Goal: Browse casually

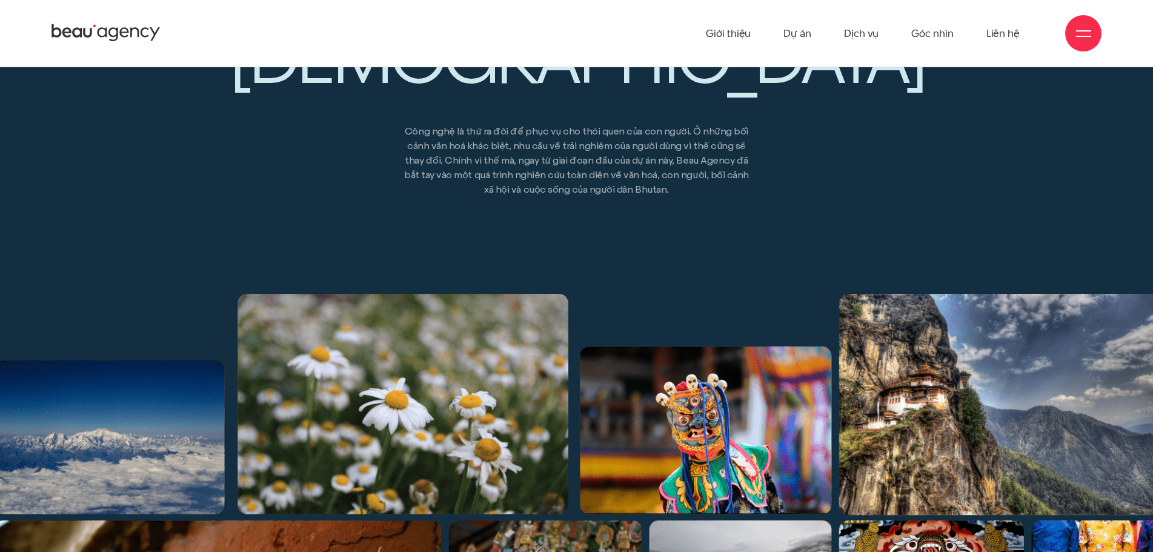
scroll to position [1212, 0]
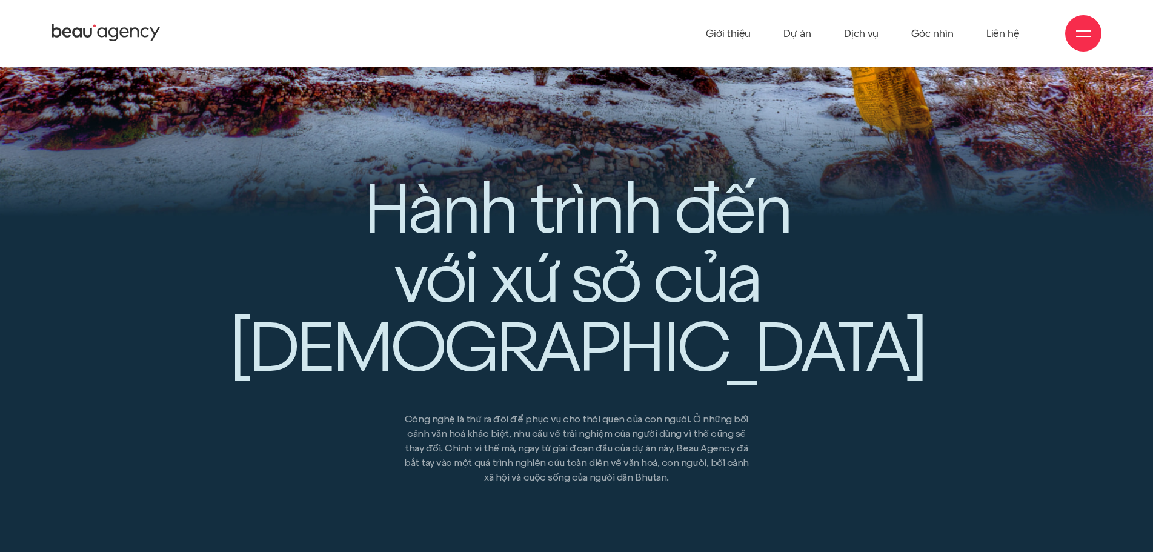
click at [138, 29] on icon at bounding box center [134, 33] width 8 height 10
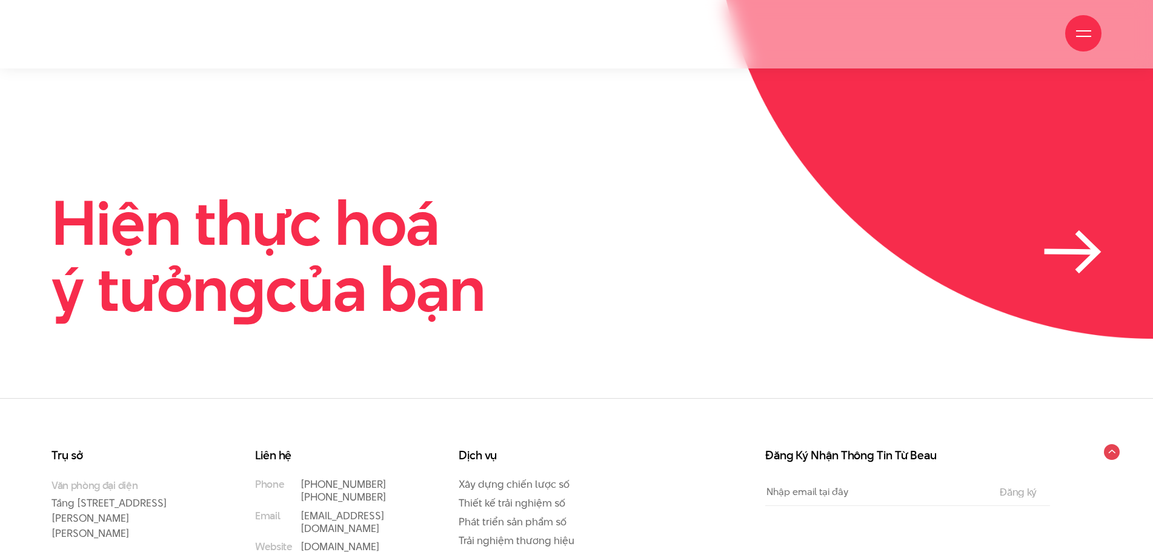
scroll to position [3731, 0]
